Goal: Task Accomplishment & Management: Complete application form

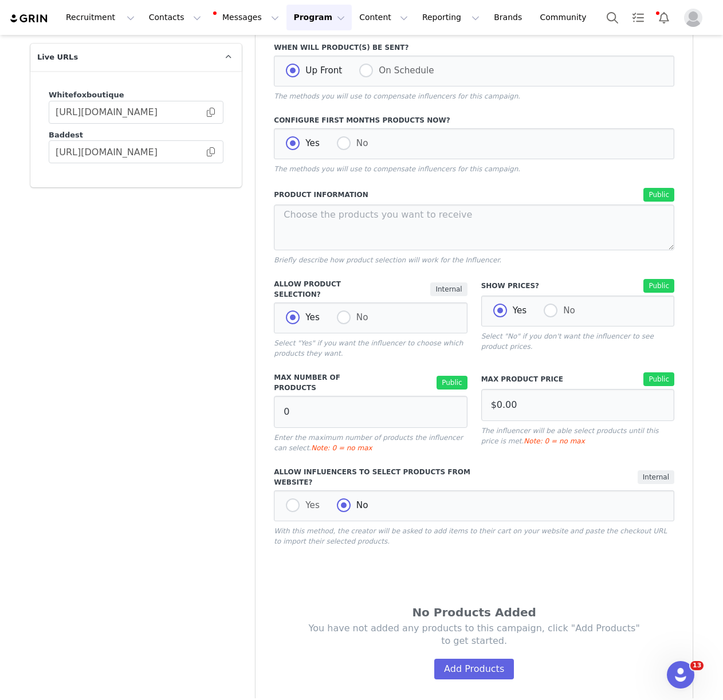
scroll to position [405, 0]
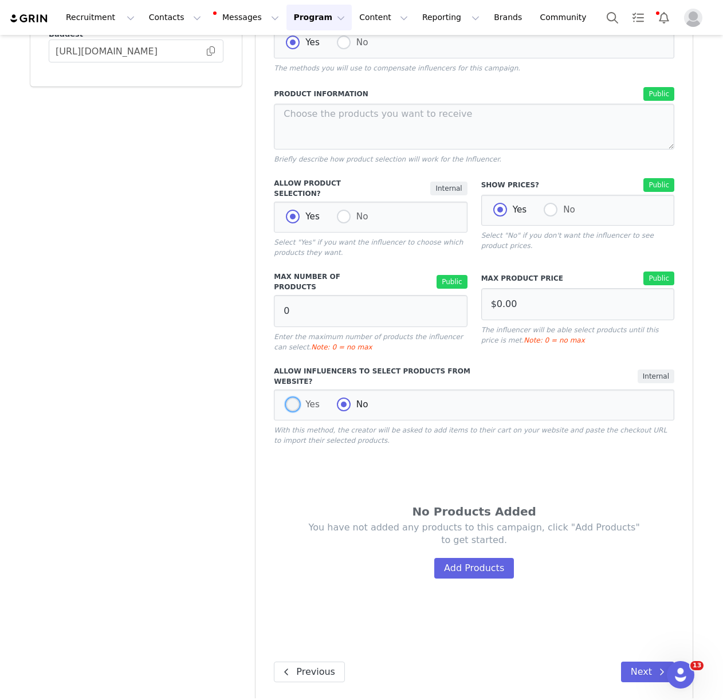
click at [303, 399] on span "Yes" at bounding box center [310, 404] width 20 height 10
click at [300, 398] on input "Yes" at bounding box center [293, 405] width 14 height 15
radio input "true"
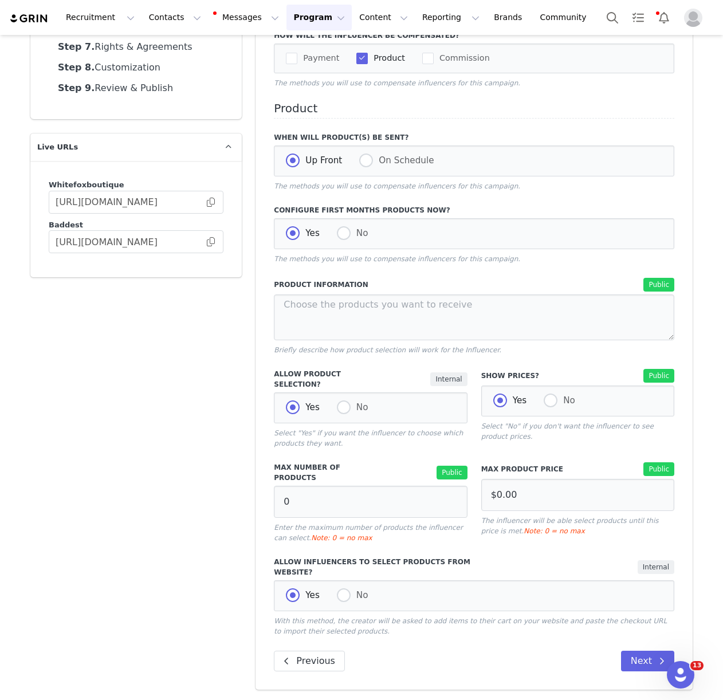
scroll to position [203, 0]
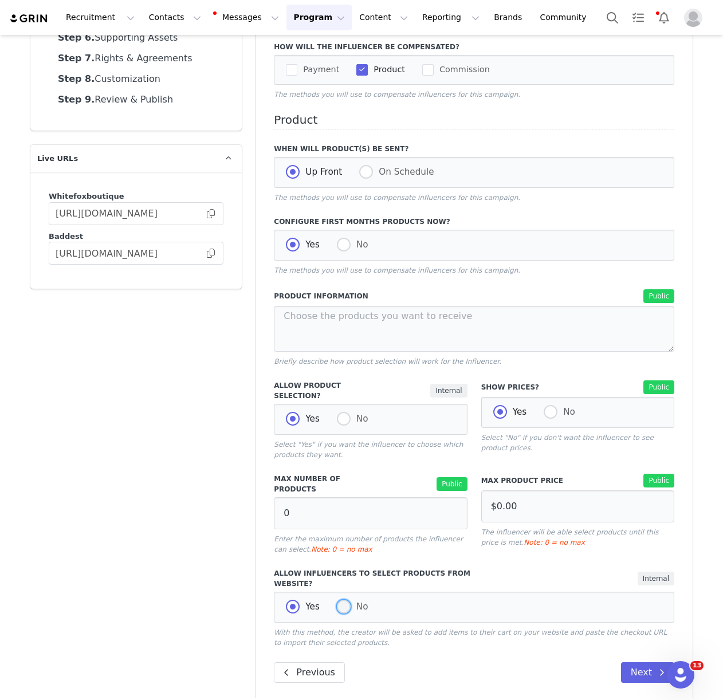
click at [341, 602] on span at bounding box center [344, 607] width 14 height 14
click at [341, 602] on input "No" at bounding box center [344, 607] width 14 height 15
radio input "true"
radio input "false"
radio input "true"
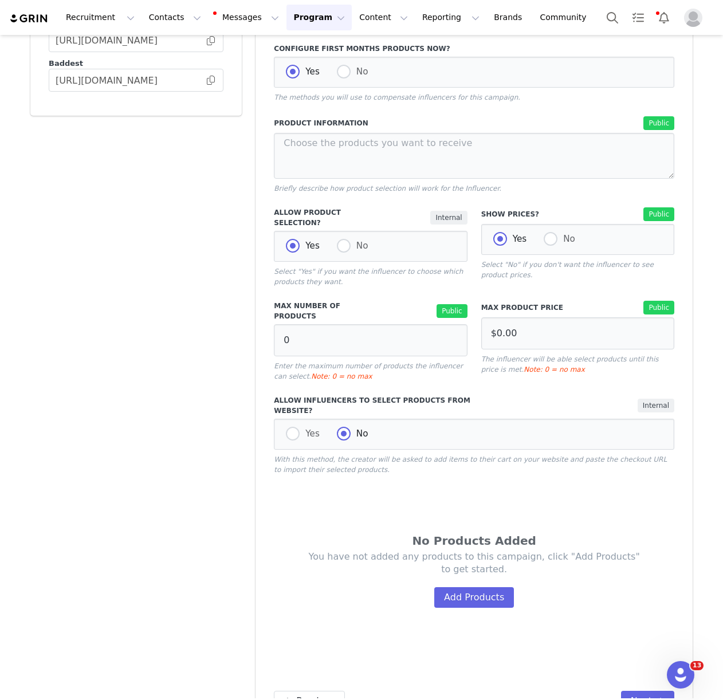
scroll to position [400, 0]
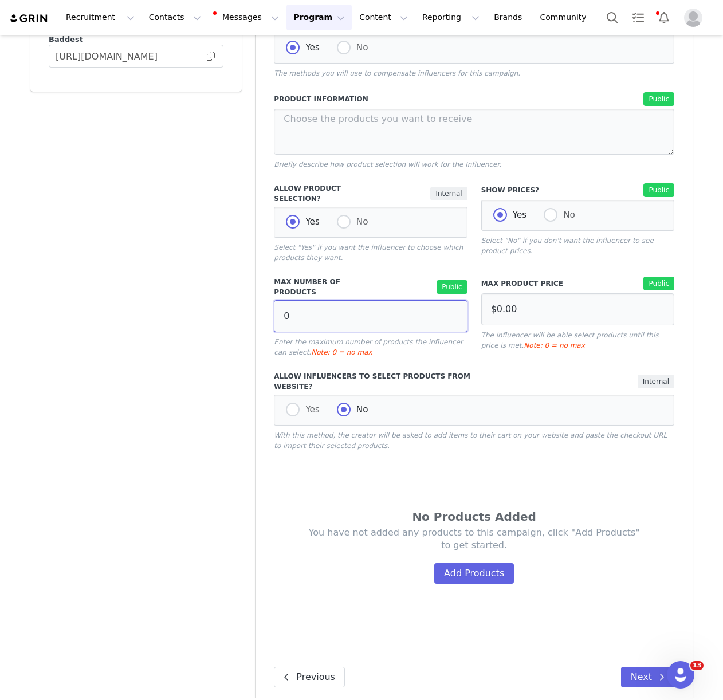
drag, startPoint x: 317, startPoint y: 302, endPoint x: 258, endPoint y: 303, distance: 59.0
click at [260, 303] on div "Compensation Preview Describe how the influencer will be compensated, including…" at bounding box center [474, 211] width 437 height 989
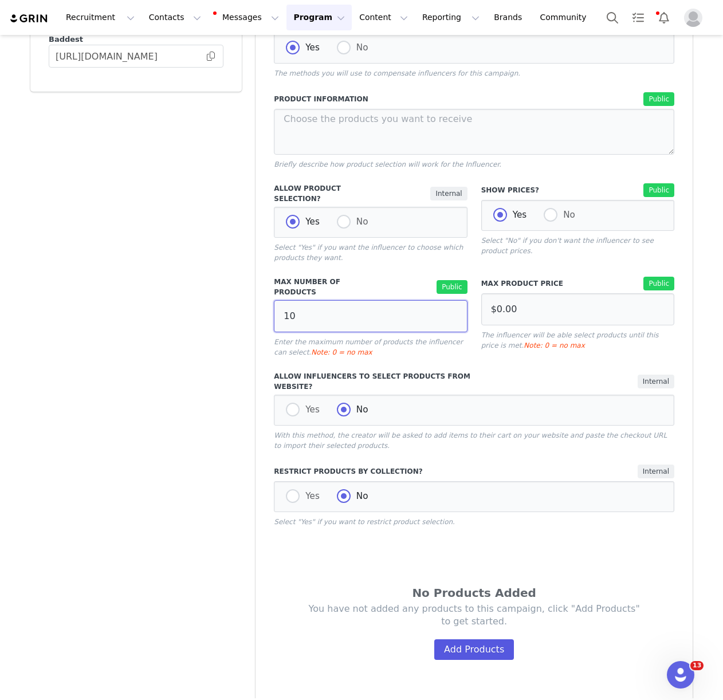
type input "10"
click at [481, 643] on button "Add Products" at bounding box center [474, 649] width 80 height 21
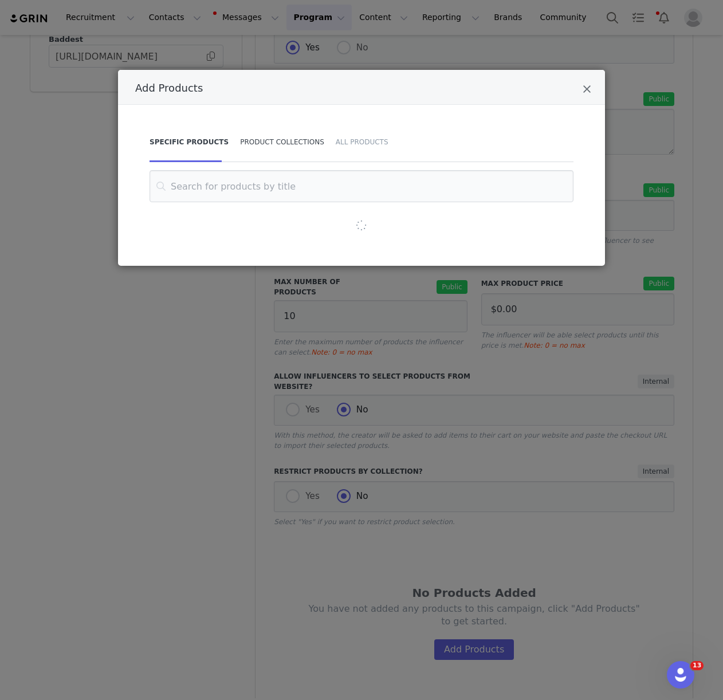
click at [286, 139] on div "Product Collections" at bounding box center [282, 142] width 96 height 40
click at [290, 178] on input "Add Products" at bounding box center [362, 186] width 424 height 32
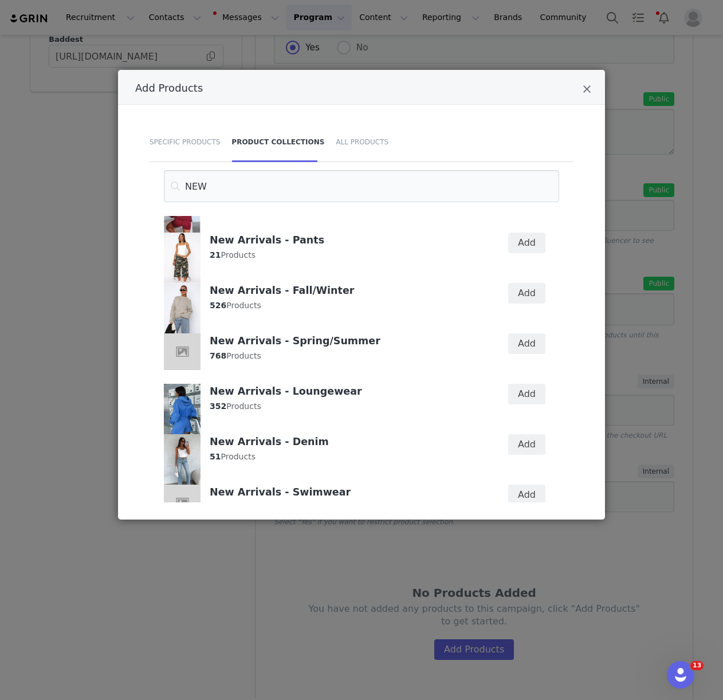
scroll to position [95, 0]
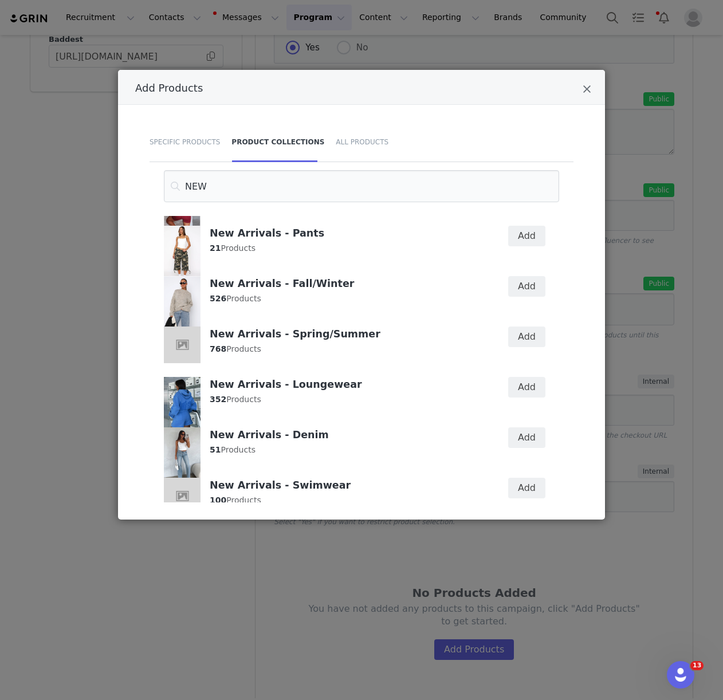
type input "NEW"
click at [540, 305] on div "Add" at bounding box center [519, 294] width 66 height 50
click at [532, 290] on button "Add" at bounding box center [526, 286] width 37 height 21
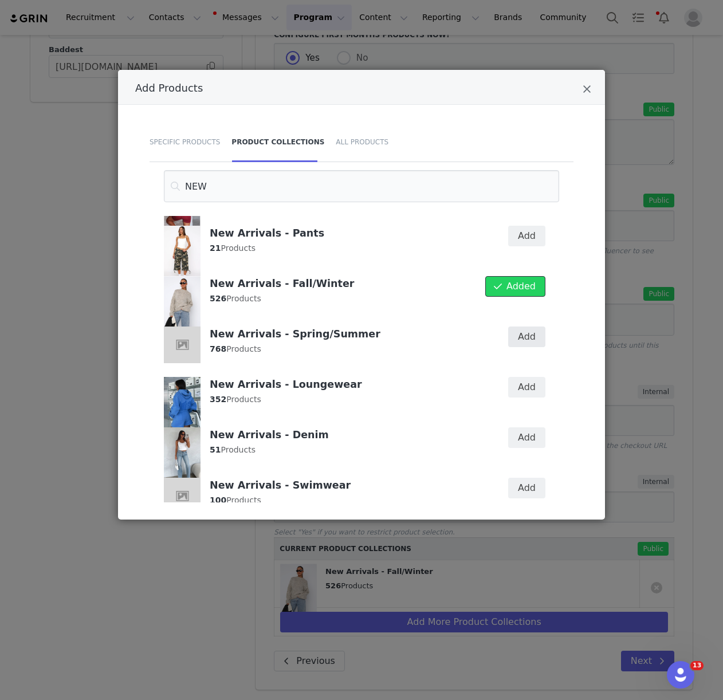
scroll to position [379, 0]
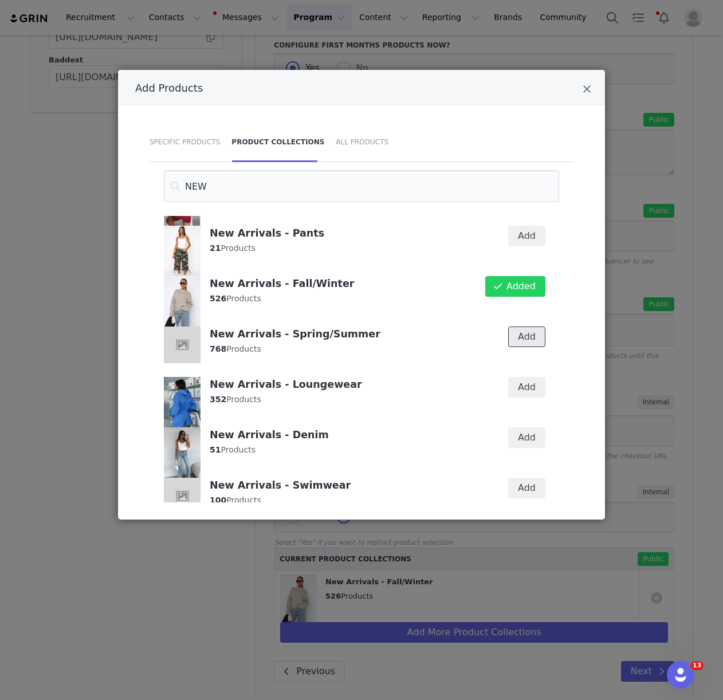
click at [526, 337] on button "Add" at bounding box center [526, 337] width 37 height 21
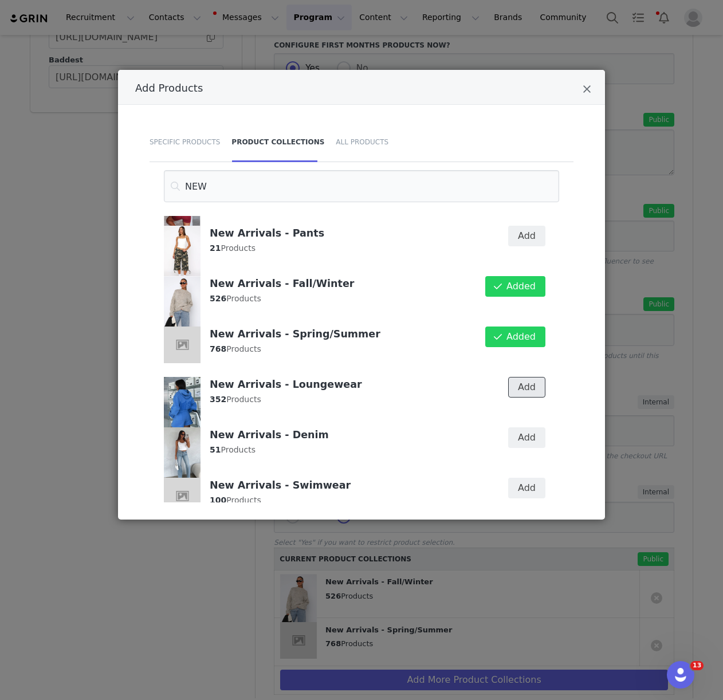
click at [524, 380] on button "Add" at bounding box center [526, 387] width 37 height 21
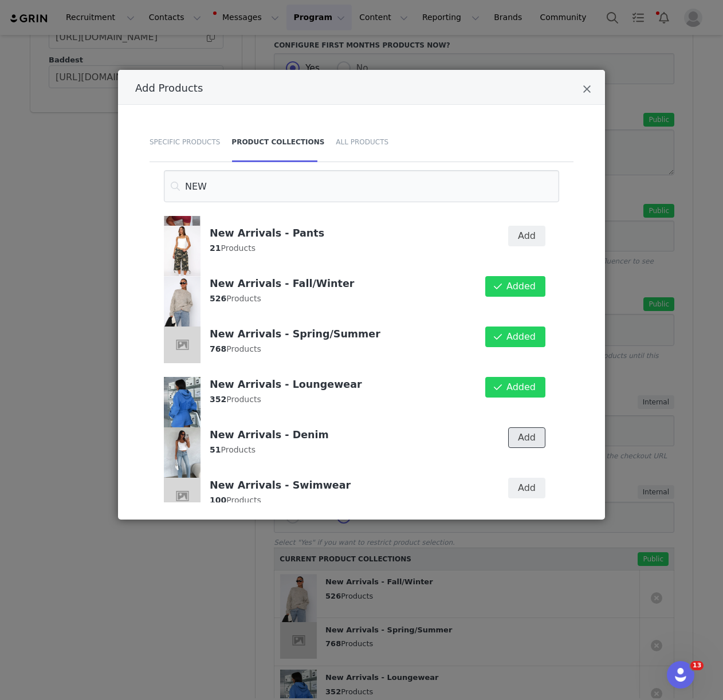
click at [524, 445] on button "Add" at bounding box center [526, 437] width 37 height 21
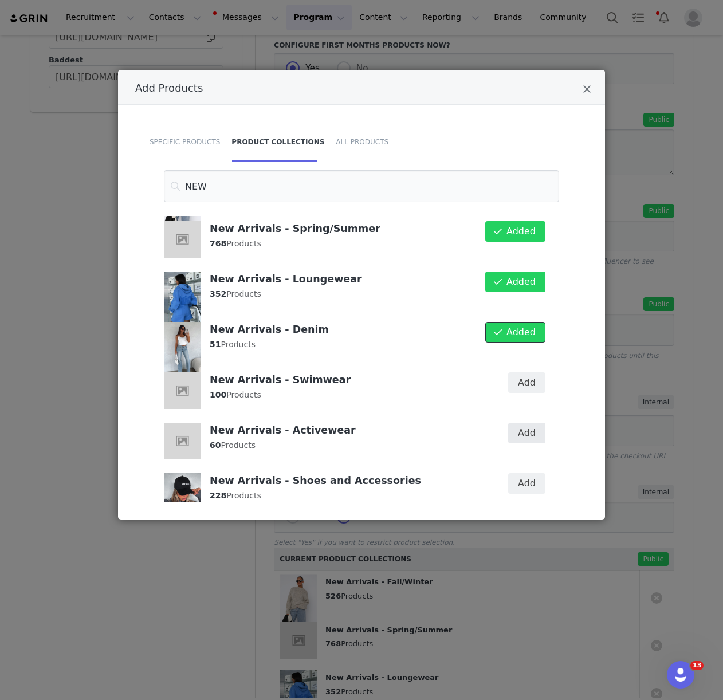
scroll to position [227, 0]
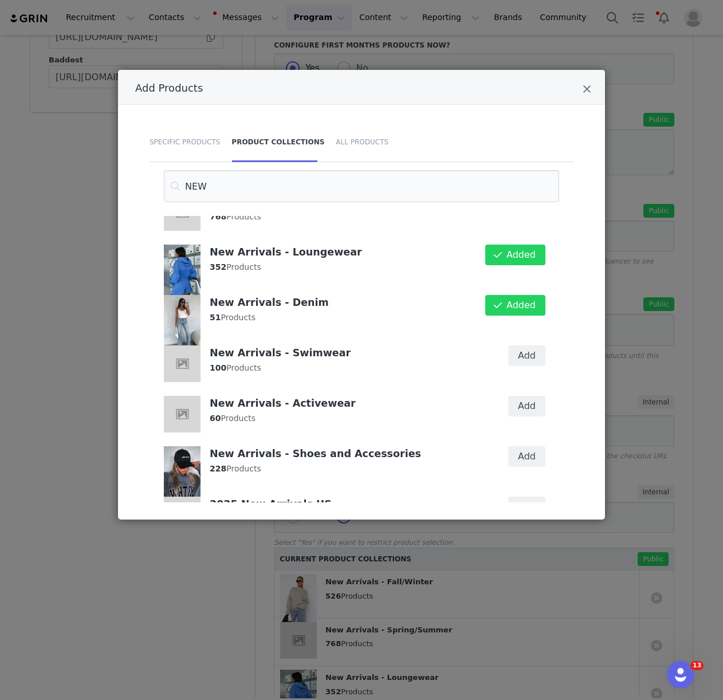
click at [532, 366] on div "Add" at bounding box center [526, 355] width 37 height 21
click at [530, 352] on button "Add" at bounding box center [526, 355] width 37 height 21
click at [528, 394] on div "Add" at bounding box center [519, 414] width 66 height 50
click at [527, 400] on button "Add" at bounding box center [526, 406] width 37 height 21
click at [524, 453] on button "Add" at bounding box center [526, 456] width 37 height 21
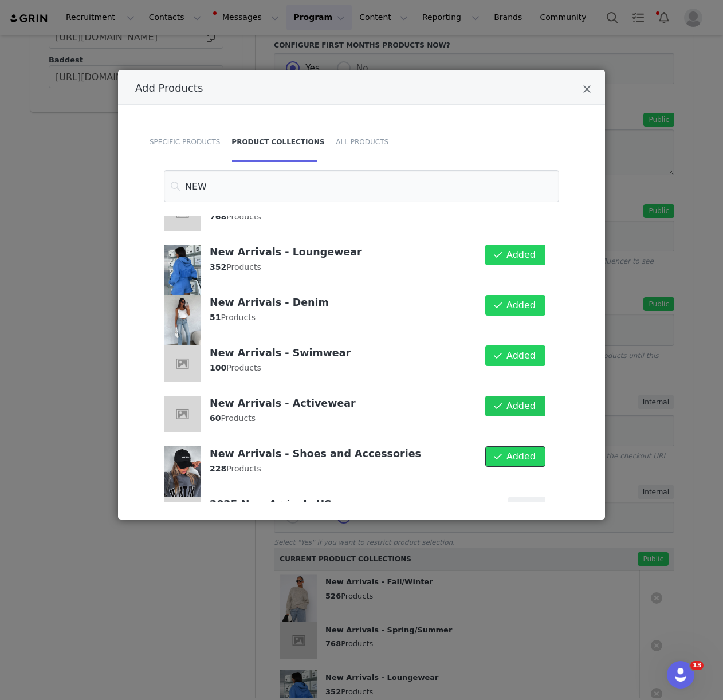
scroll to position [265, 0]
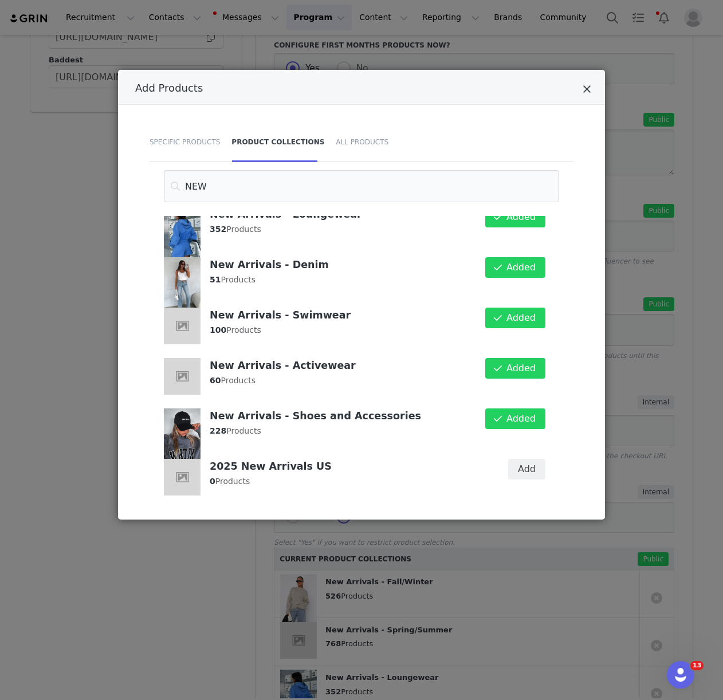
click at [589, 87] on icon "Close" at bounding box center [587, 89] width 9 height 11
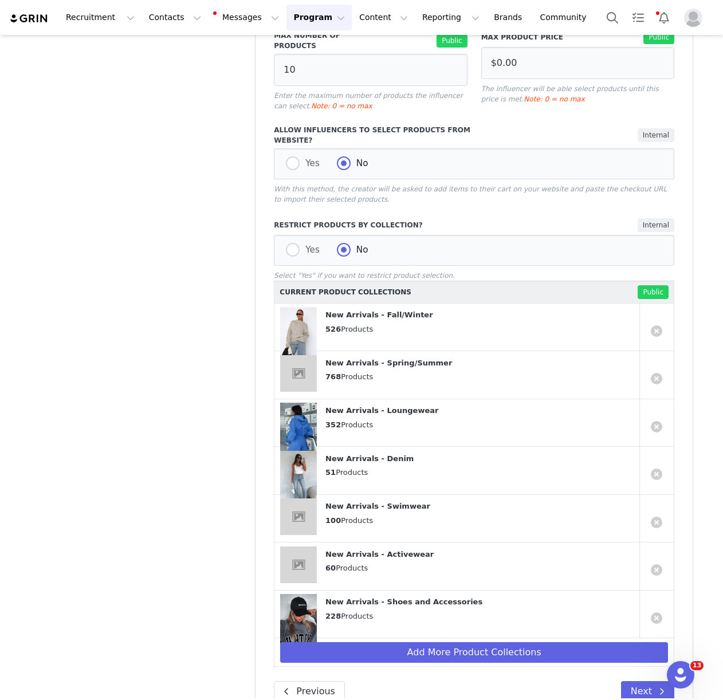
scroll to position [665, 0]
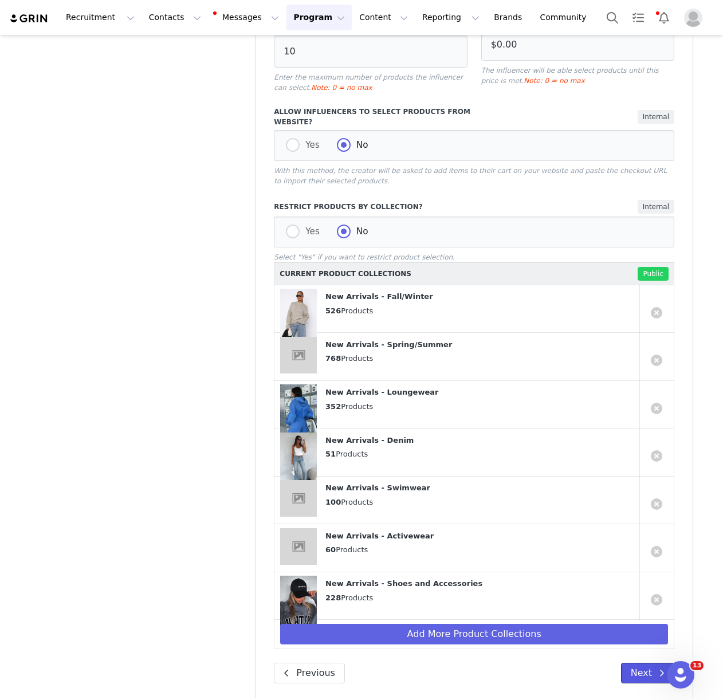
click at [638, 663] on button "Next" at bounding box center [647, 673] width 53 height 21
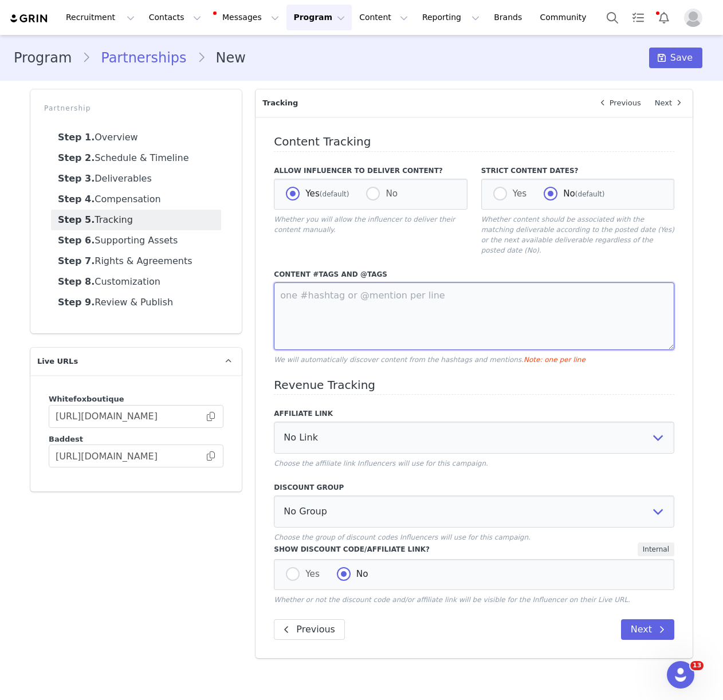
click at [421, 303] on textarea at bounding box center [474, 316] width 400 height 68
type textarea "@whitefox #whitefox @whitefoxboutique"
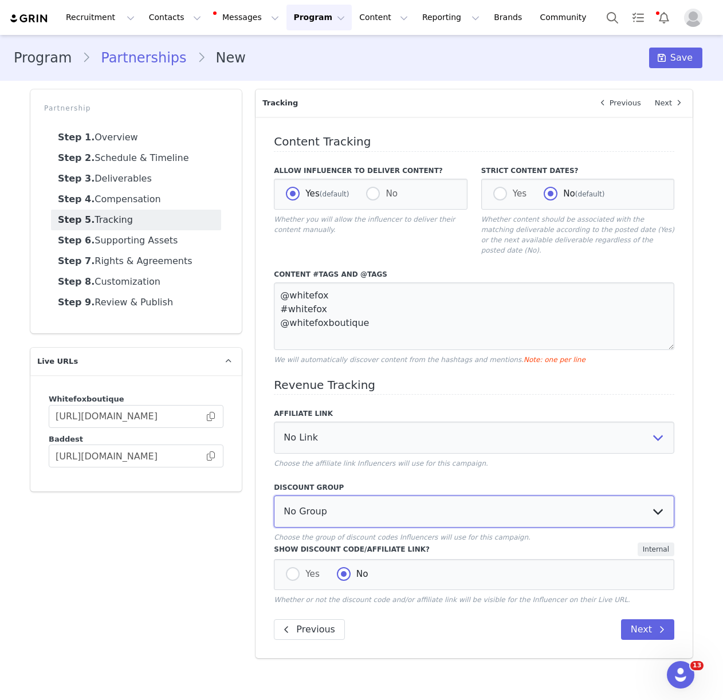
click at [378, 502] on select "No Group Influencer Code Affiliate Code 15% commission Affiliate Code 10% Commi…" at bounding box center [474, 512] width 400 height 32
select select "1988"
click at [286, 569] on span at bounding box center [293, 574] width 14 height 15
click at [286, 569] on input "Yes" at bounding box center [293, 574] width 14 height 15
radio input "true"
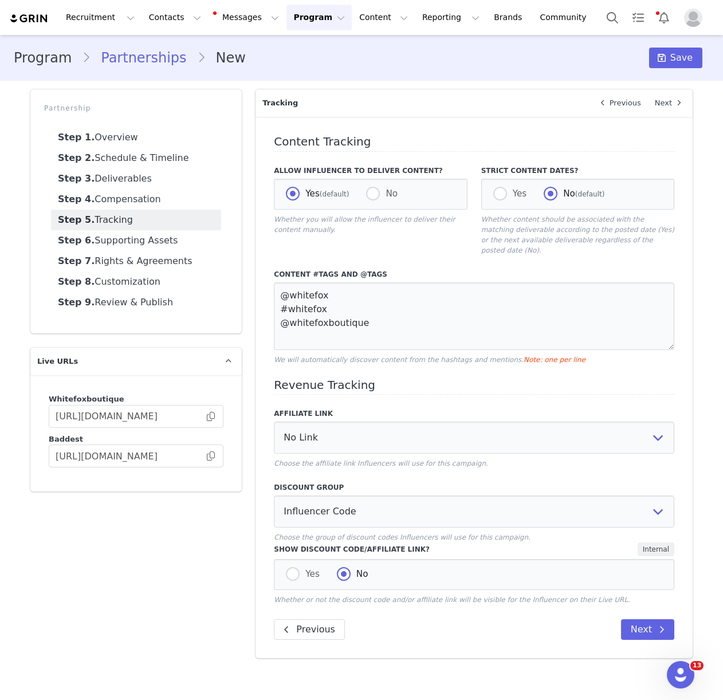
radio input "false"
click at [662, 626] on span at bounding box center [662, 630] width 14 height 14
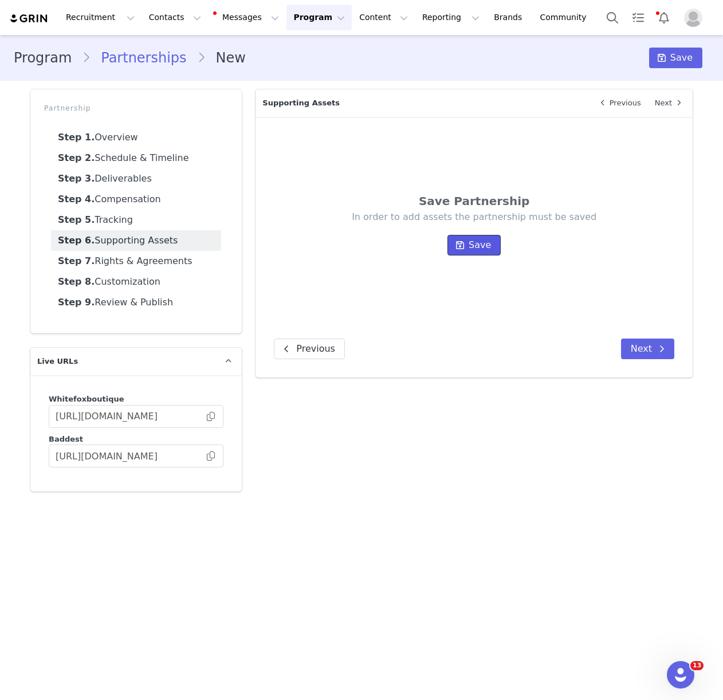
click at [491, 252] on button "Save" at bounding box center [473, 245] width 53 height 21
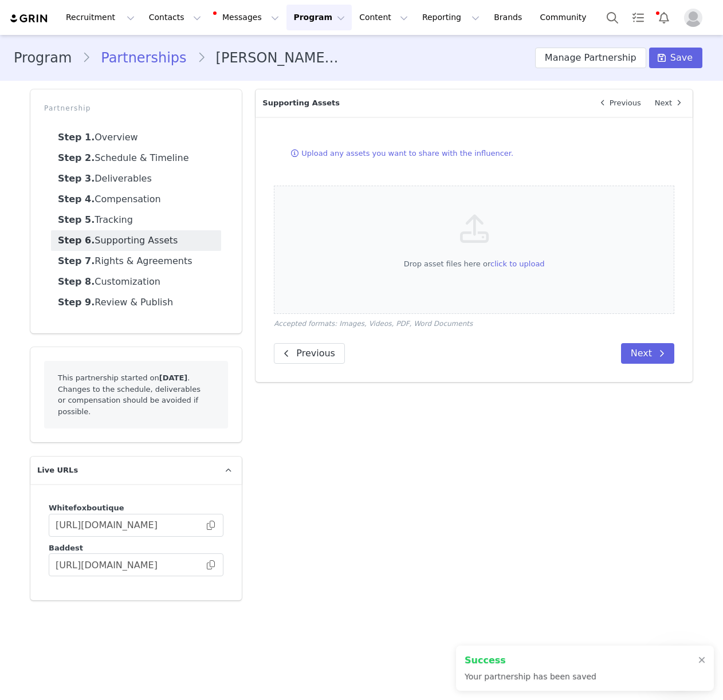
click at [659, 380] on div "Upload any assets you want to share with the influencer. Drop asset files here …" at bounding box center [474, 249] width 437 height 265
click at [655, 360] on button "Next" at bounding box center [647, 353] width 53 height 21
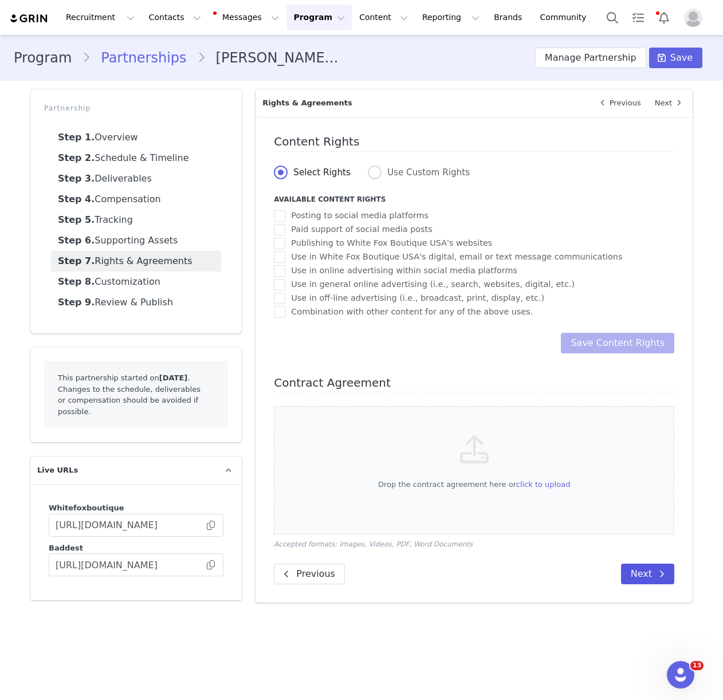
drag, startPoint x: 629, startPoint y: 563, endPoint x: 641, endPoint y: 572, distance: 15.1
click at [629, 563] on div "Content Rights Select Rights Use Custom Rights Available Content Rights Posting…" at bounding box center [474, 360] width 437 height 486
click at [641, 573] on button "Next" at bounding box center [647, 574] width 53 height 21
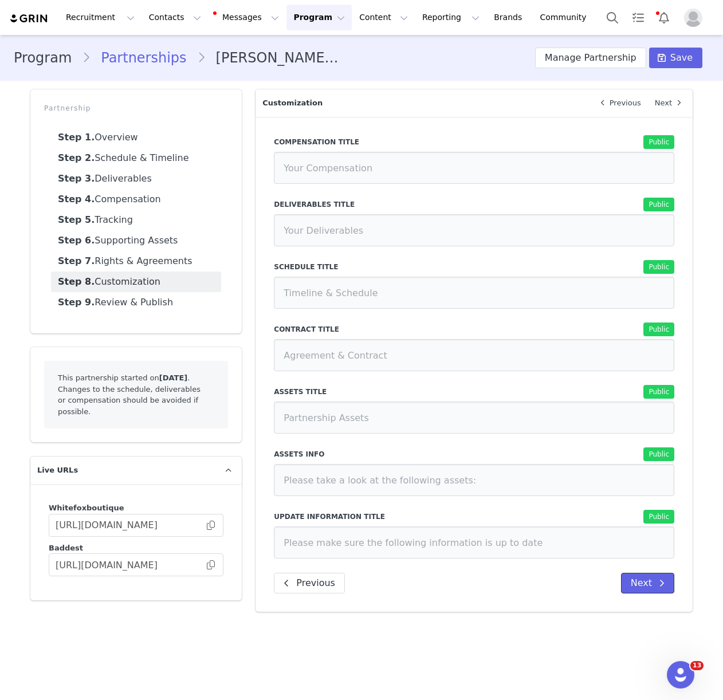
click at [645, 578] on button "Next" at bounding box center [647, 583] width 53 height 21
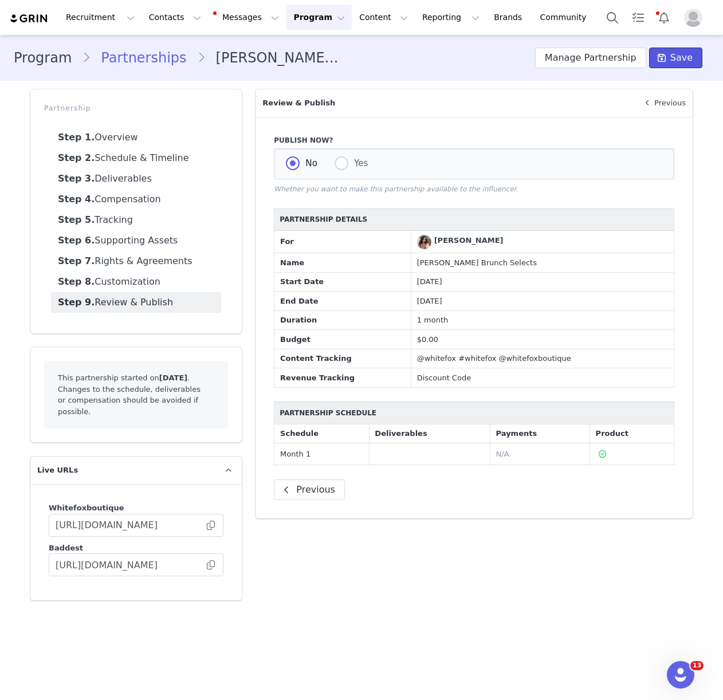
click at [696, 60] on button "Save" at bounding box center [675, 58] width 53 height 21
click at [174, 14] on button "Contacts Contacts" at bounding box center [175, 18] width 66 height 26
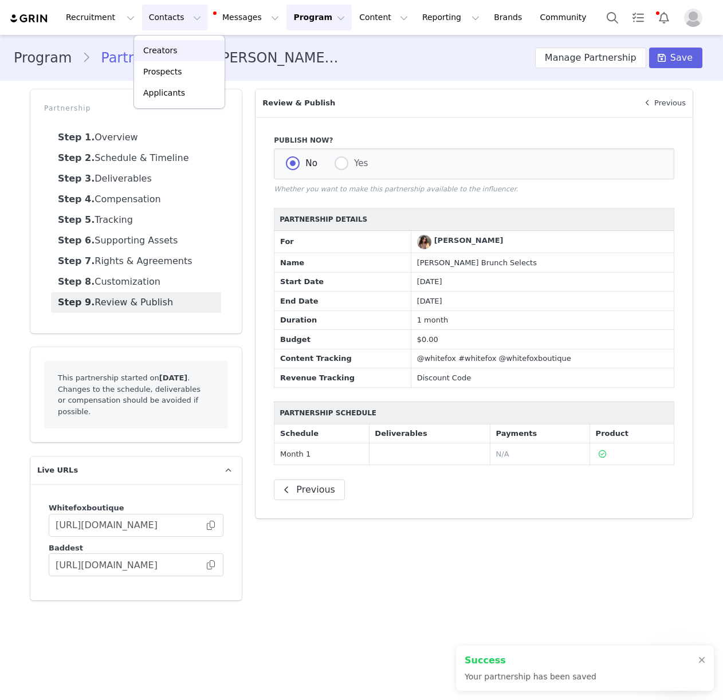
click at [170, 45] on p "Creators" at bounding box center [160, 51] width 34 height 12
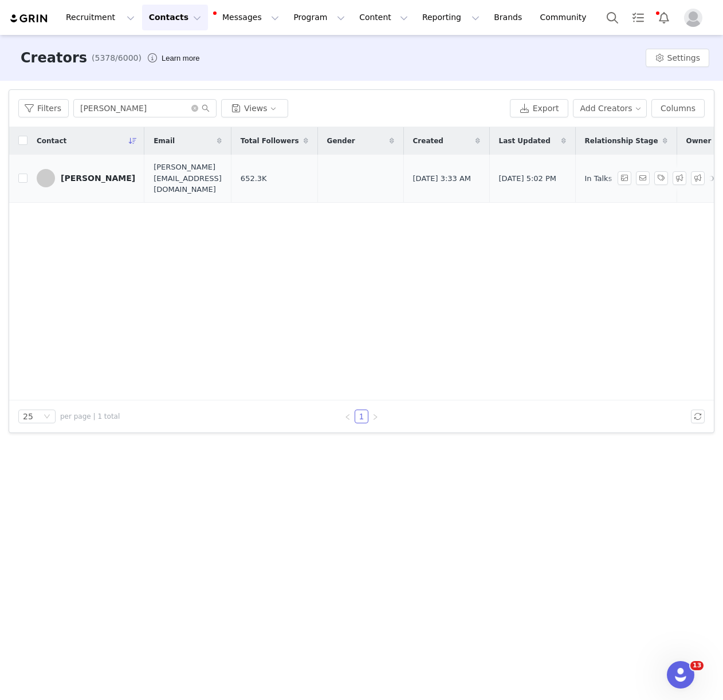
click at [110, 179] on link "[PERSON_NAME]" at bounding box center [86, 178] width 99 height 18
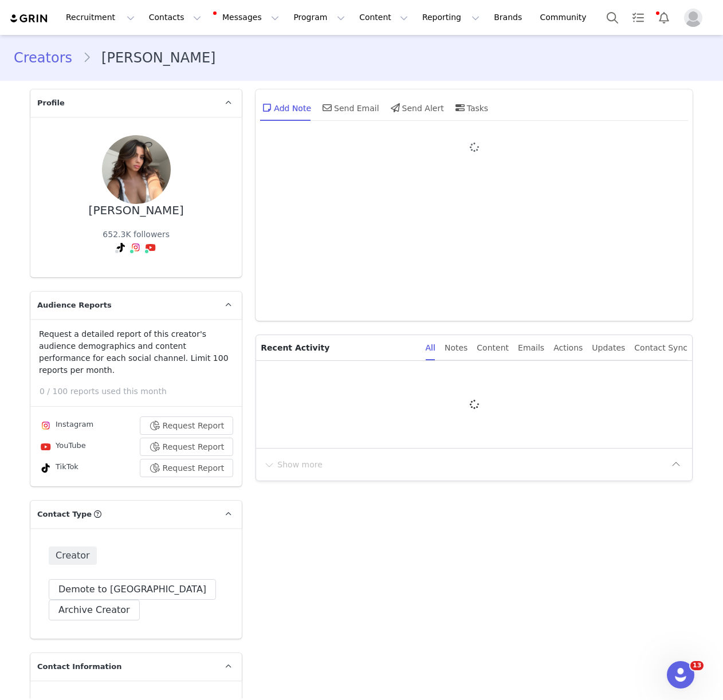
type input "+1 ([GEOGRAPHIC_DATA])"
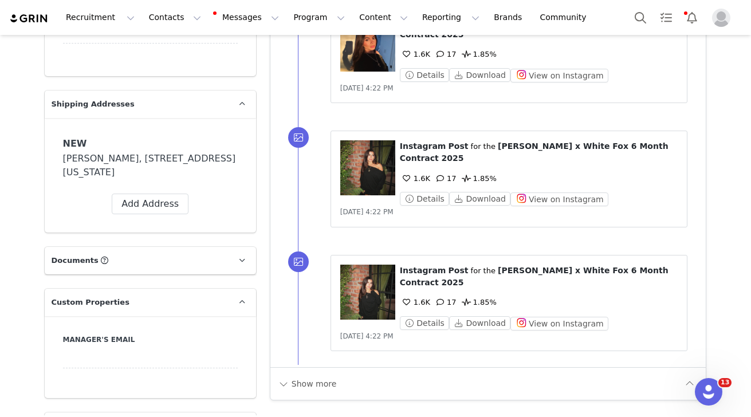
scroll to position [979, 0]
